Goal: Information Seeking & Learning: Learn about a topic

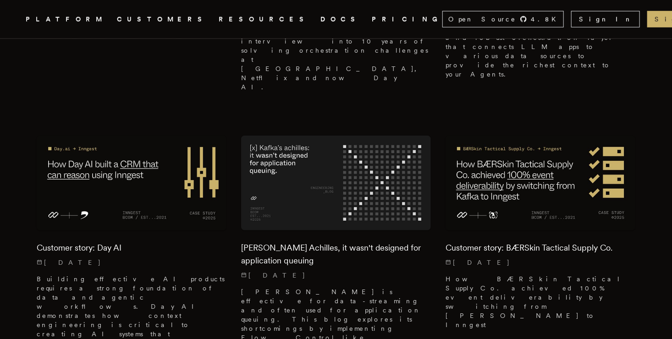
scroll to position [458, 0]
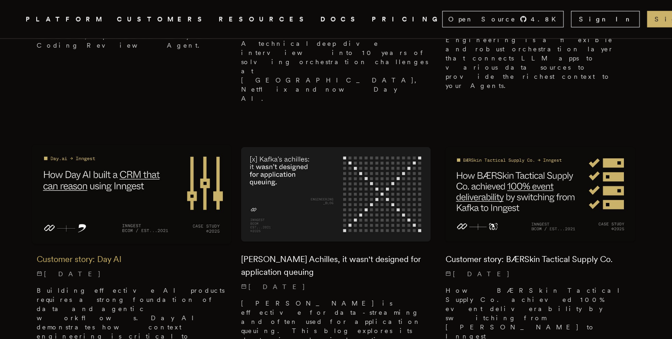
click at [97, 253] on h2 "Customer story: Day AI" at bounding box center [132, 259] width 190 height 13
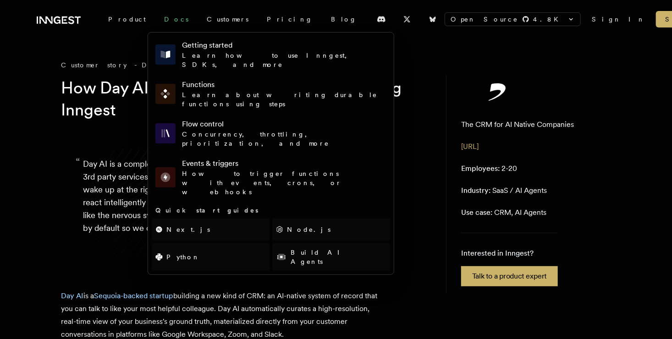
click at [156, 18] on link "Docs" at bounding box center [176, 19] width 43 height 17
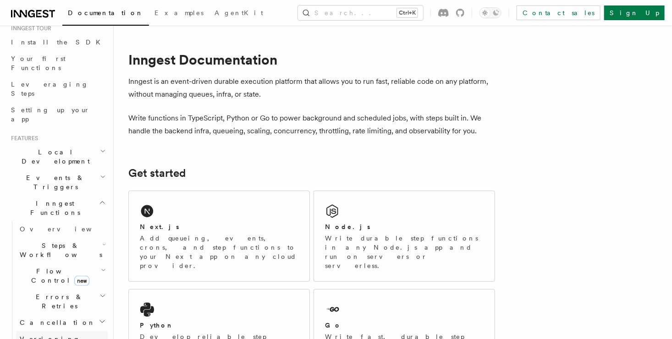
scroll to position [28, 0]
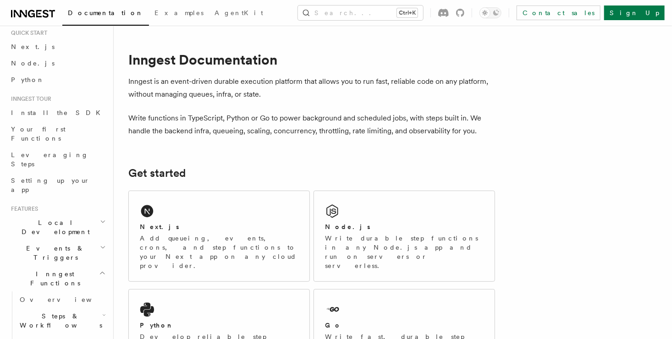
click at [61, 218] on span "Local Development" at bounding box center [53, 227] width 93 height 18
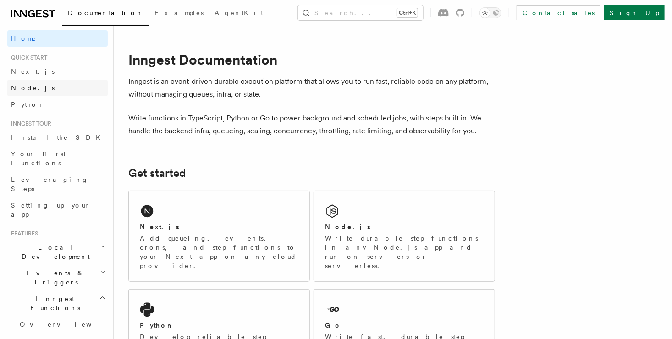
scroll to position [0, 0]
click at [154, 9] on span "Examples" at bounding box center [178, 12] width 49 height 7
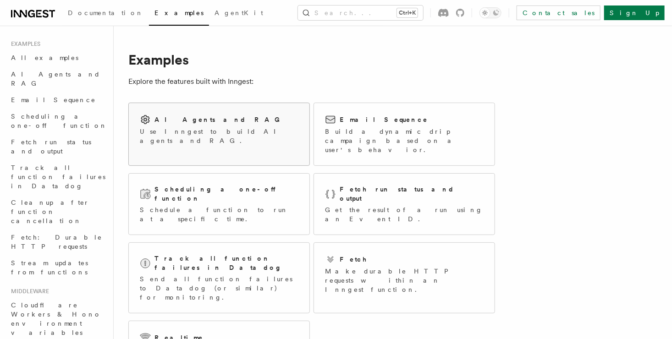
click at [257, 137] on div "AI Agents and RAG Use Inngest to build AI agents and RAG." at bounding box center [219, 129] width 181 height 53
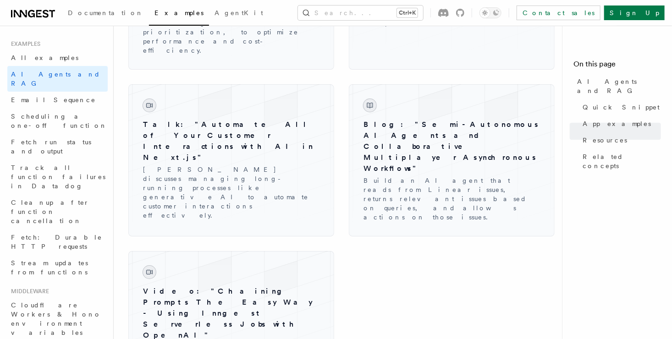
scroll to position [1559, 0]
